Goal: Task Accomplishment & Management: Manage account settings

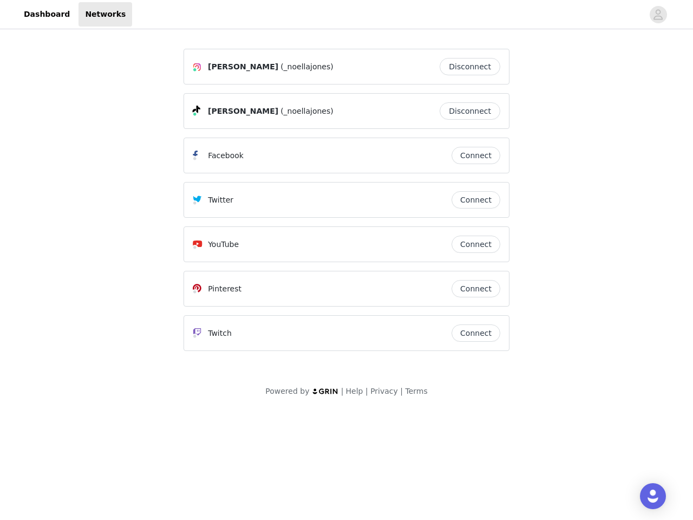
click at [346, 205] on div "Twitter" at bounding box center [322, 199] width 259 height 13
click at [346, 15] on div at bounding box center [387, 14] width 511 height 24
click at [658, 15] on icon "avatar" at bounding box center [658, 14] width 10 height 17
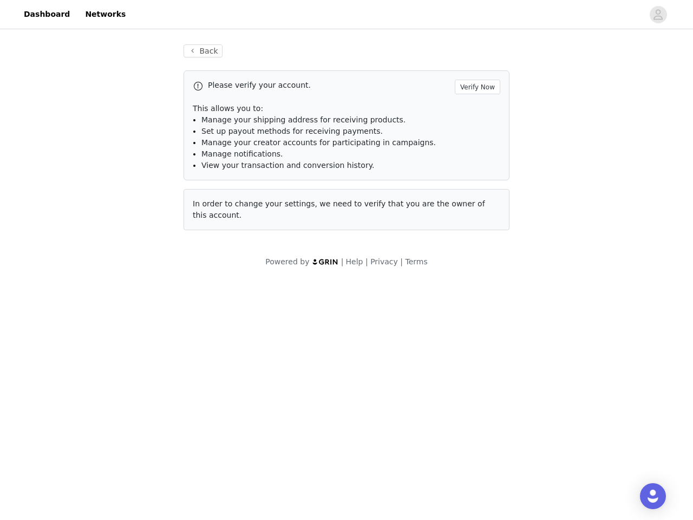
click at [473, 67] on div "Back Please verify your account. Verify Now This allows you to: Manage your shi…" at bounding box center [347, 137] width 352 height 212
click at [473, 111] on p "This allows you to:" at bounding box center [347, 108] width 308 height 11
